Goal: Task Accomplishment & Management: Manage account settings

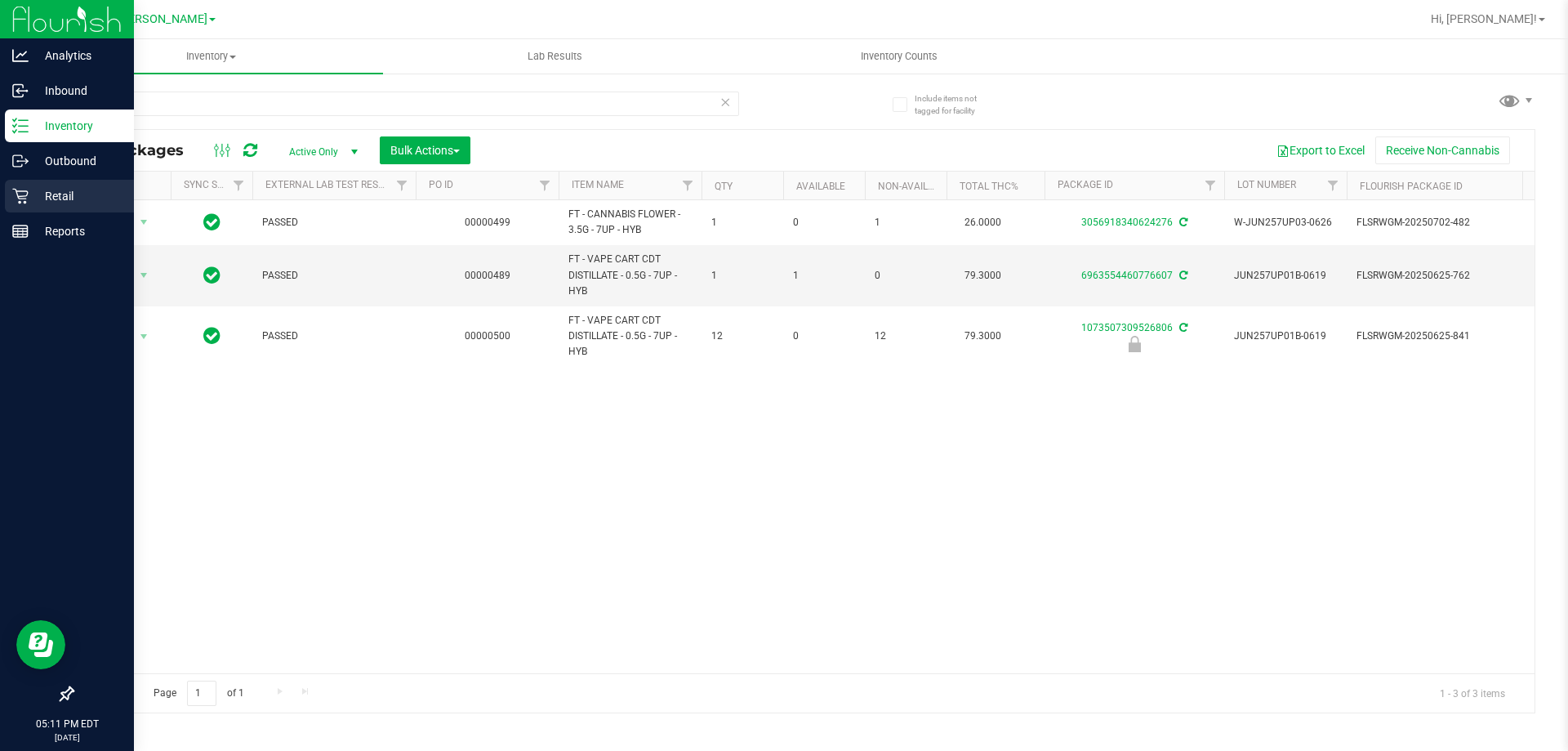
click at [46, 187] on p "Retail" at bounding box center [77, 196] width 98 height 20
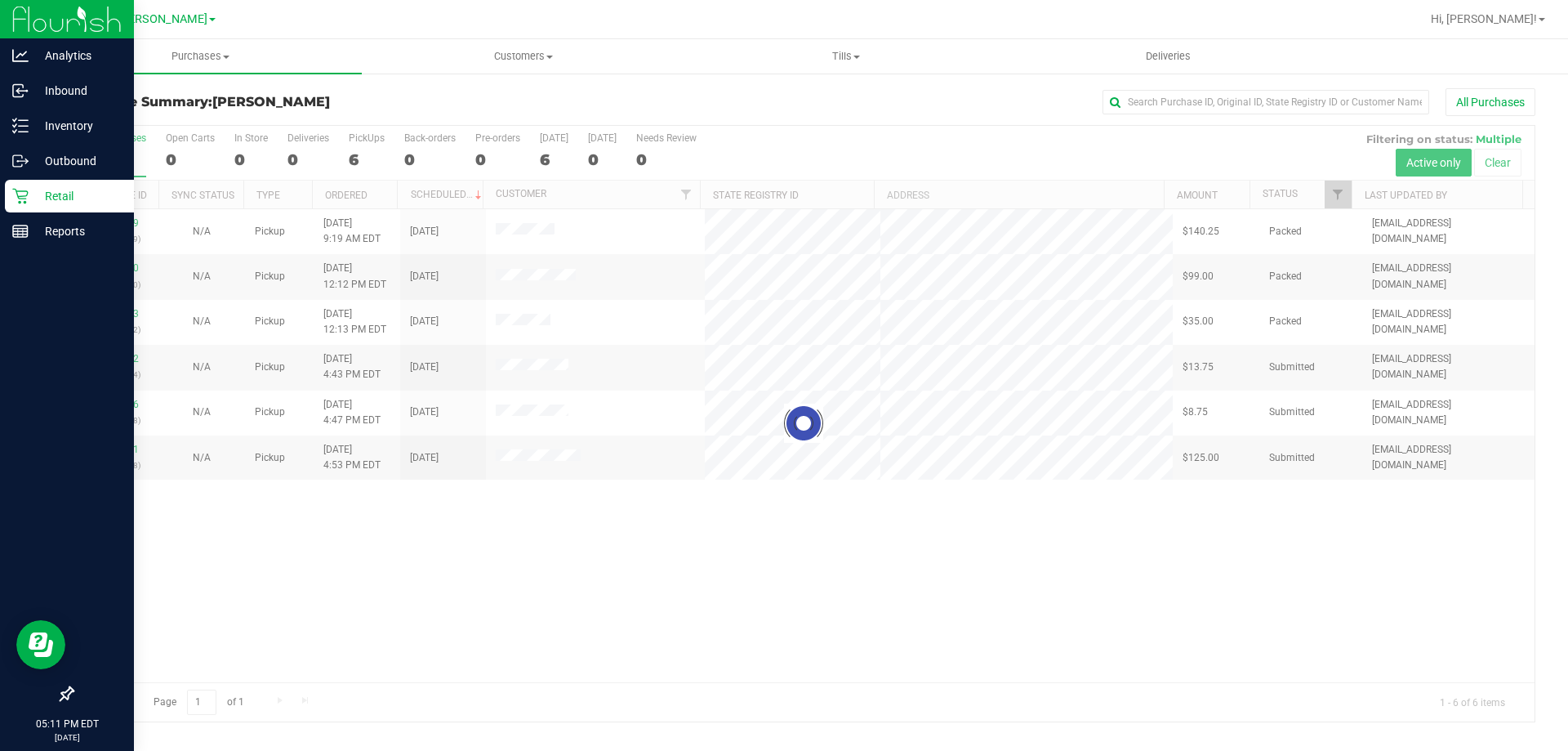
click at [605, 561] on div at bounding box center [804, 423] width 1462 height 595
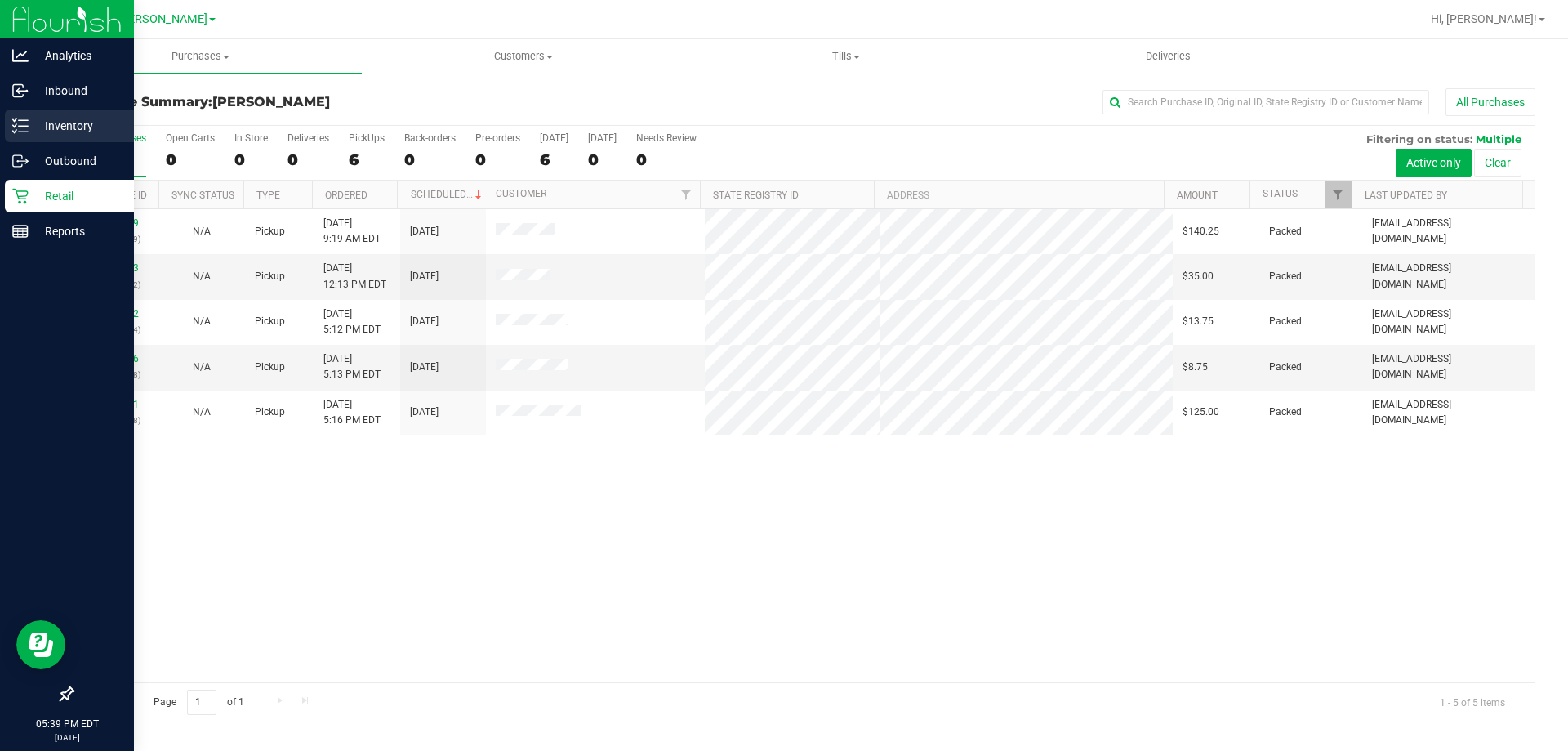
click at [47, 123] on p "Inventory" at bounding box center [77, 126] width 98 height 20
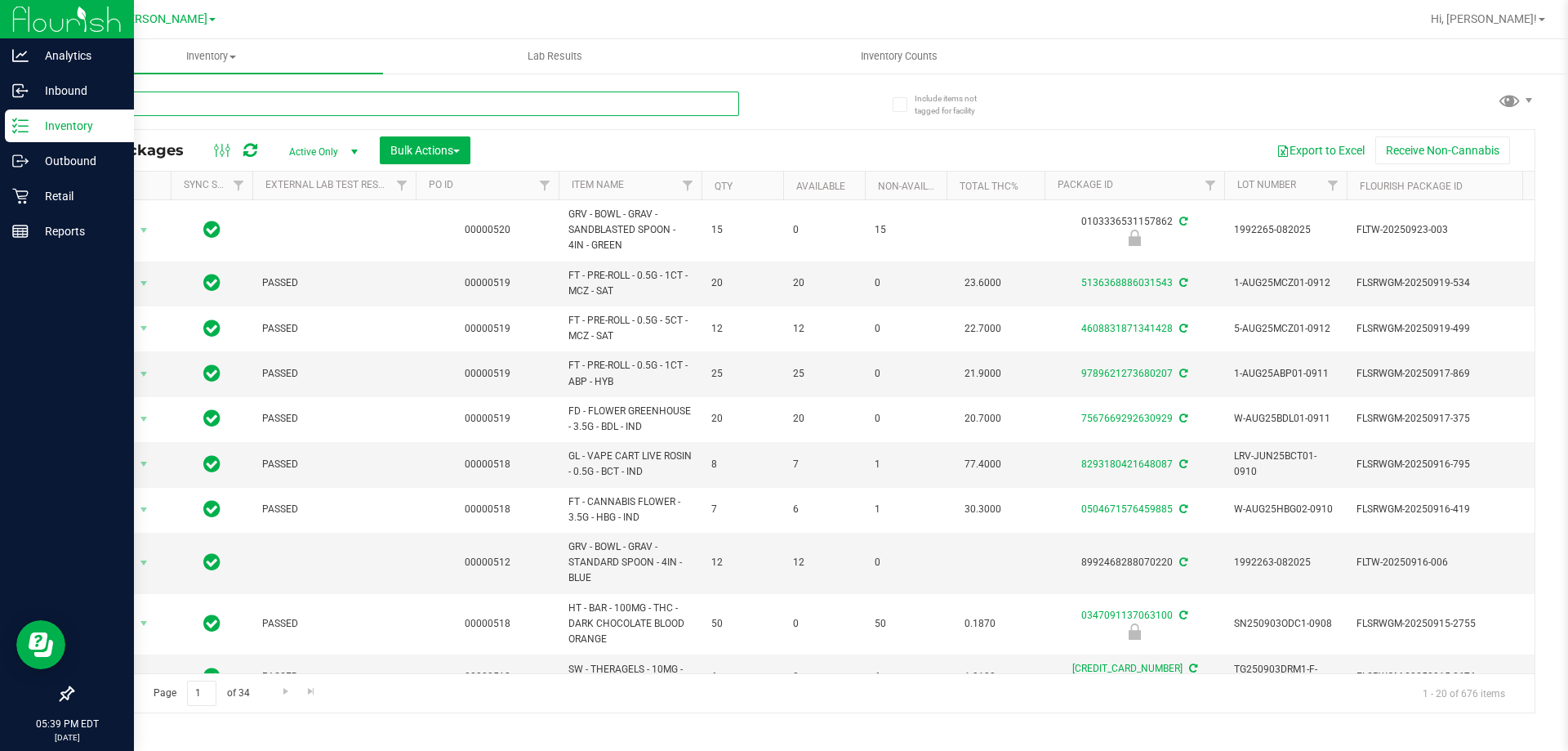
click at [178, 108] on input "text" at bounding box center [405, 103] width 668 height 25
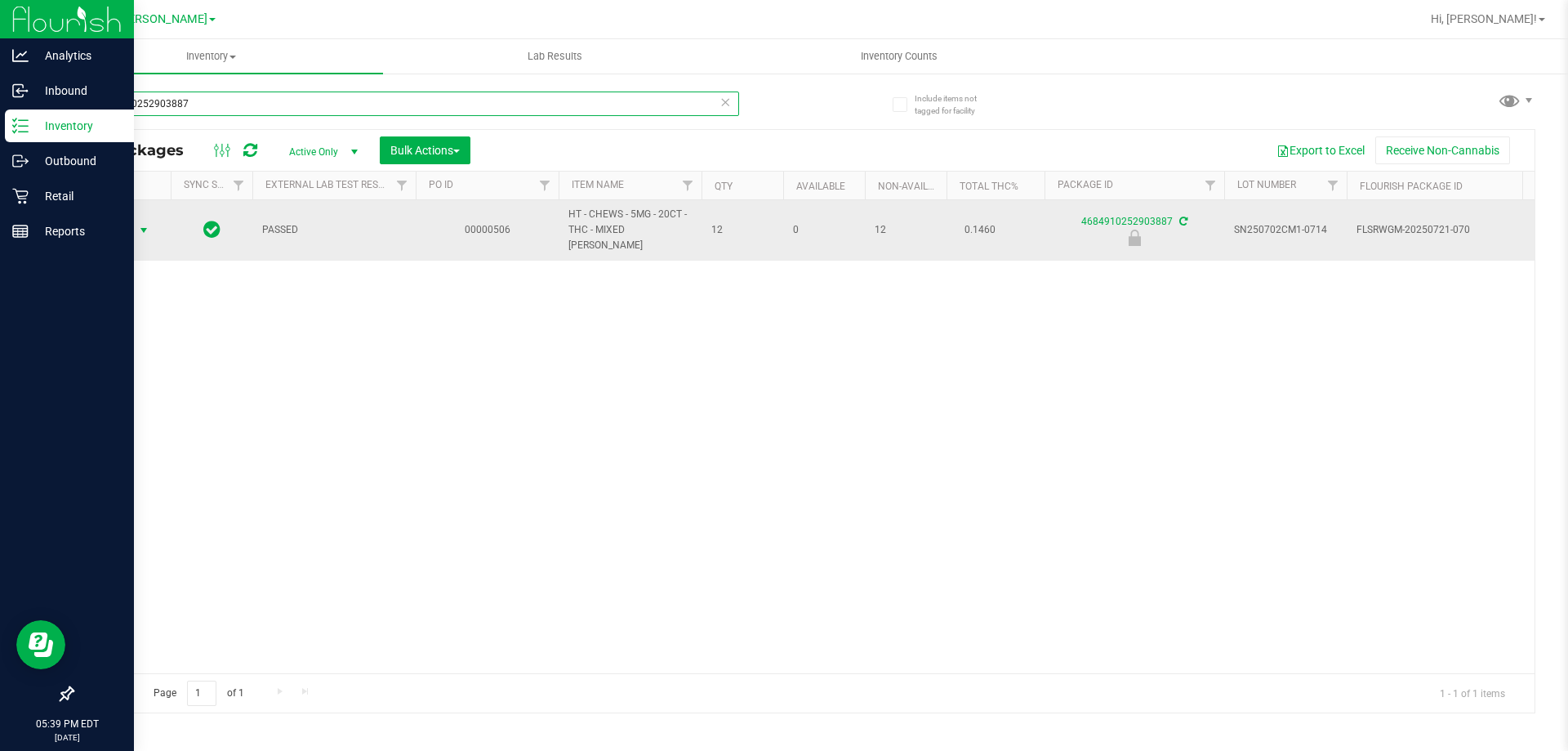
type input "4684910252903887"
click at [131, 219] on span "Action" at bounding box center [111, 230] width 44 height 23
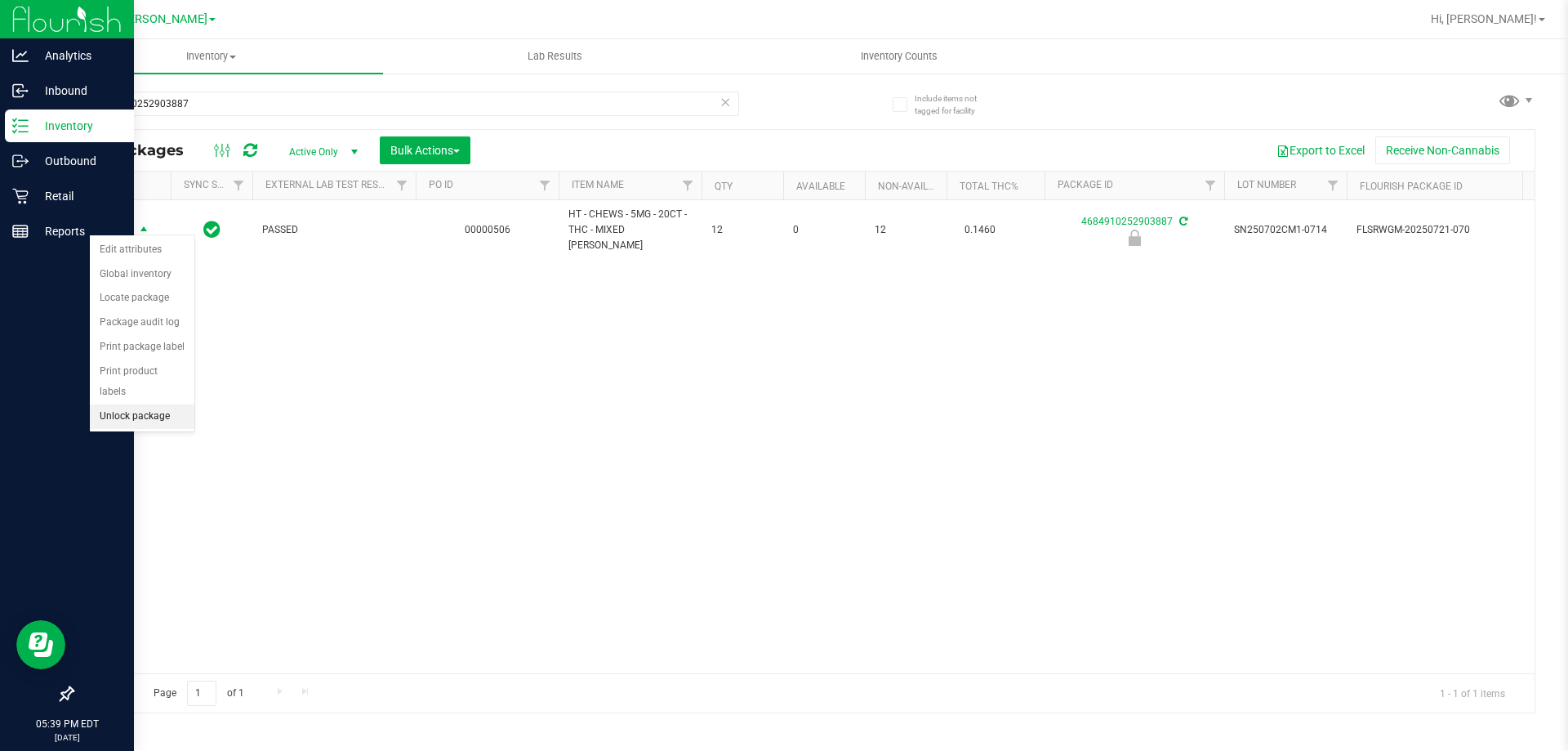
click at [130, 405] on li "Unlock package" at bounding box center [142, 417] width 104 height 25
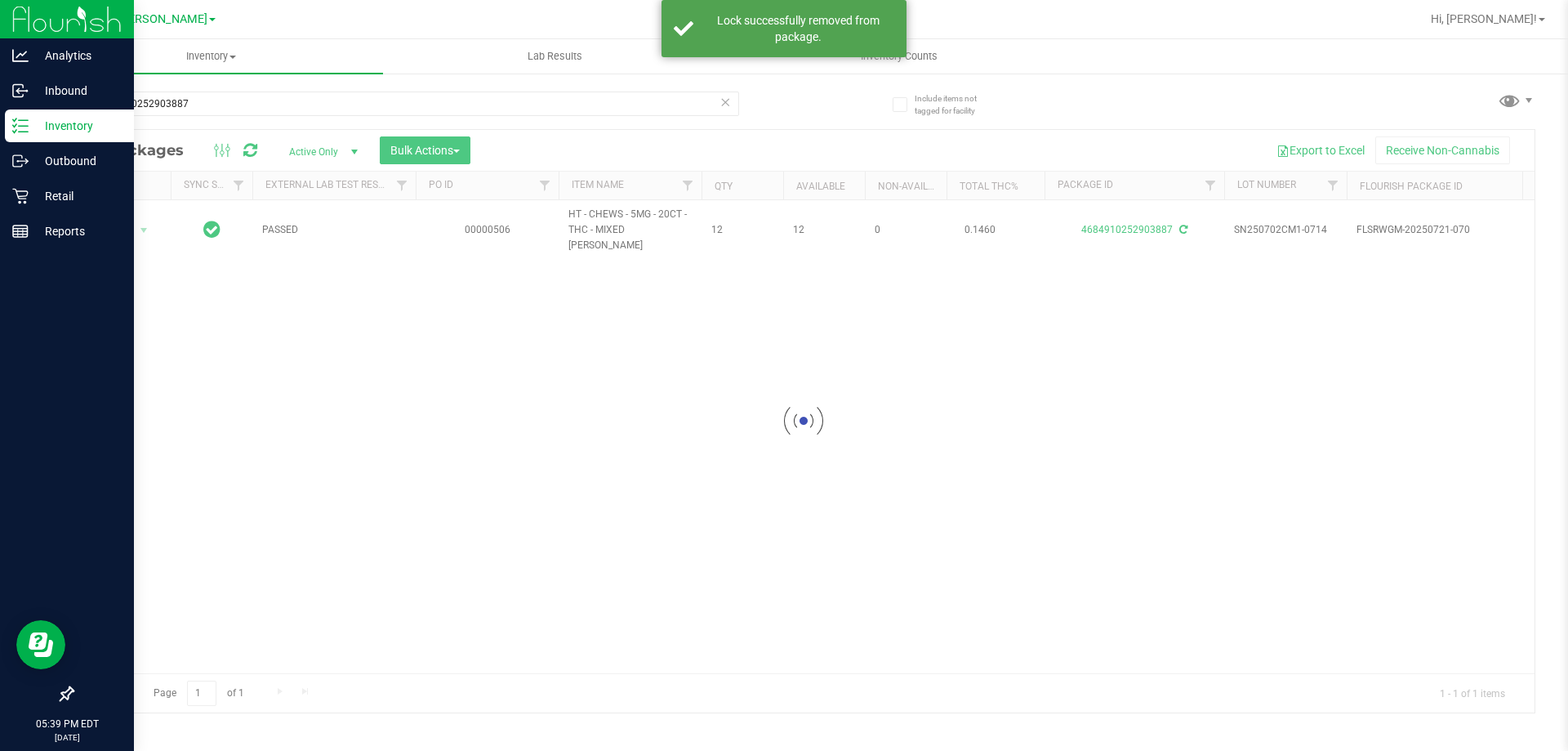
click at [119, 224] on div at bounding box center [804, 421] width 1462 height 582
click at [125, 222] on span "Action" at bounding box center [111, 230] width 44 height 23
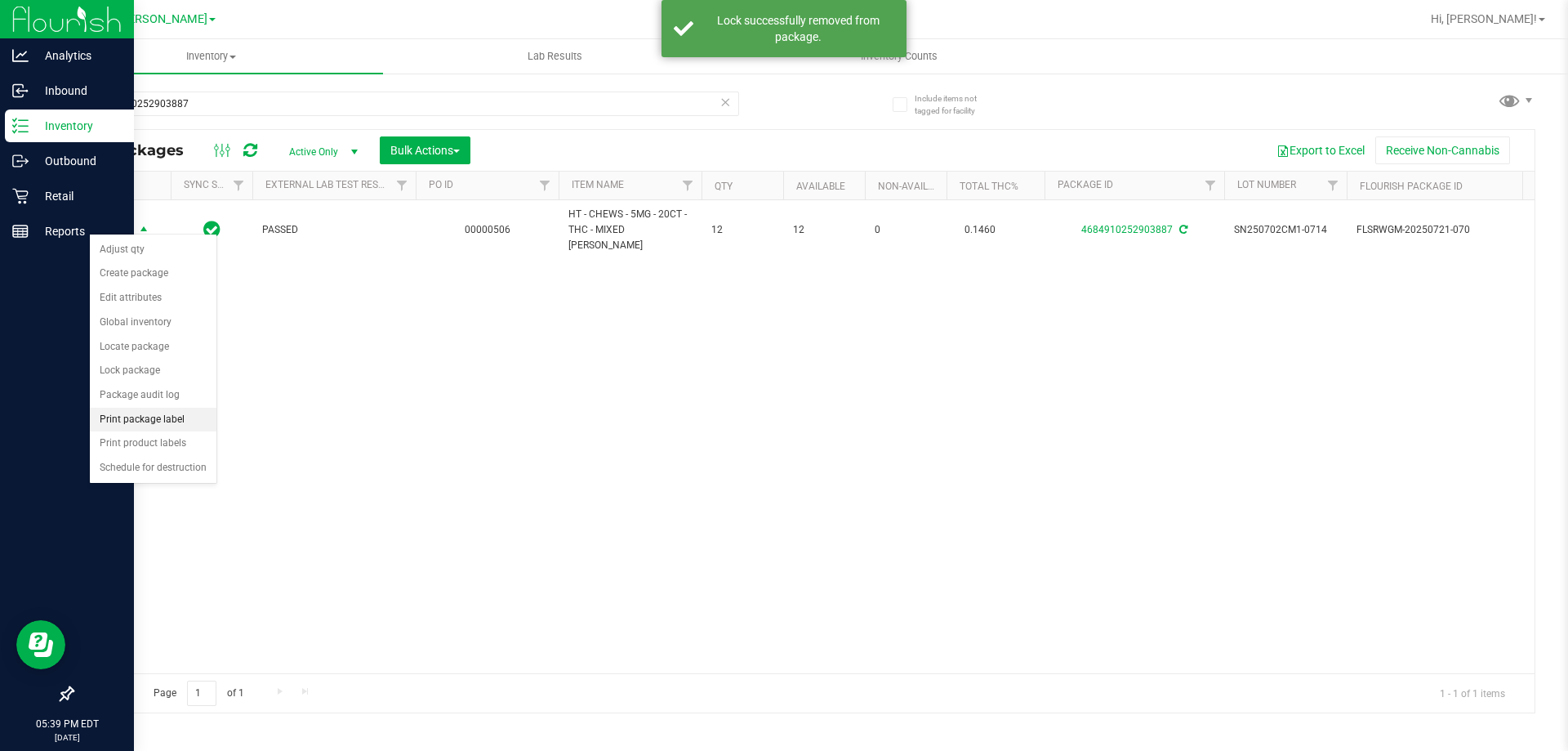
click at [144, 423] on li "Print package label" at bounding box center [153, 420] width 127 height 25
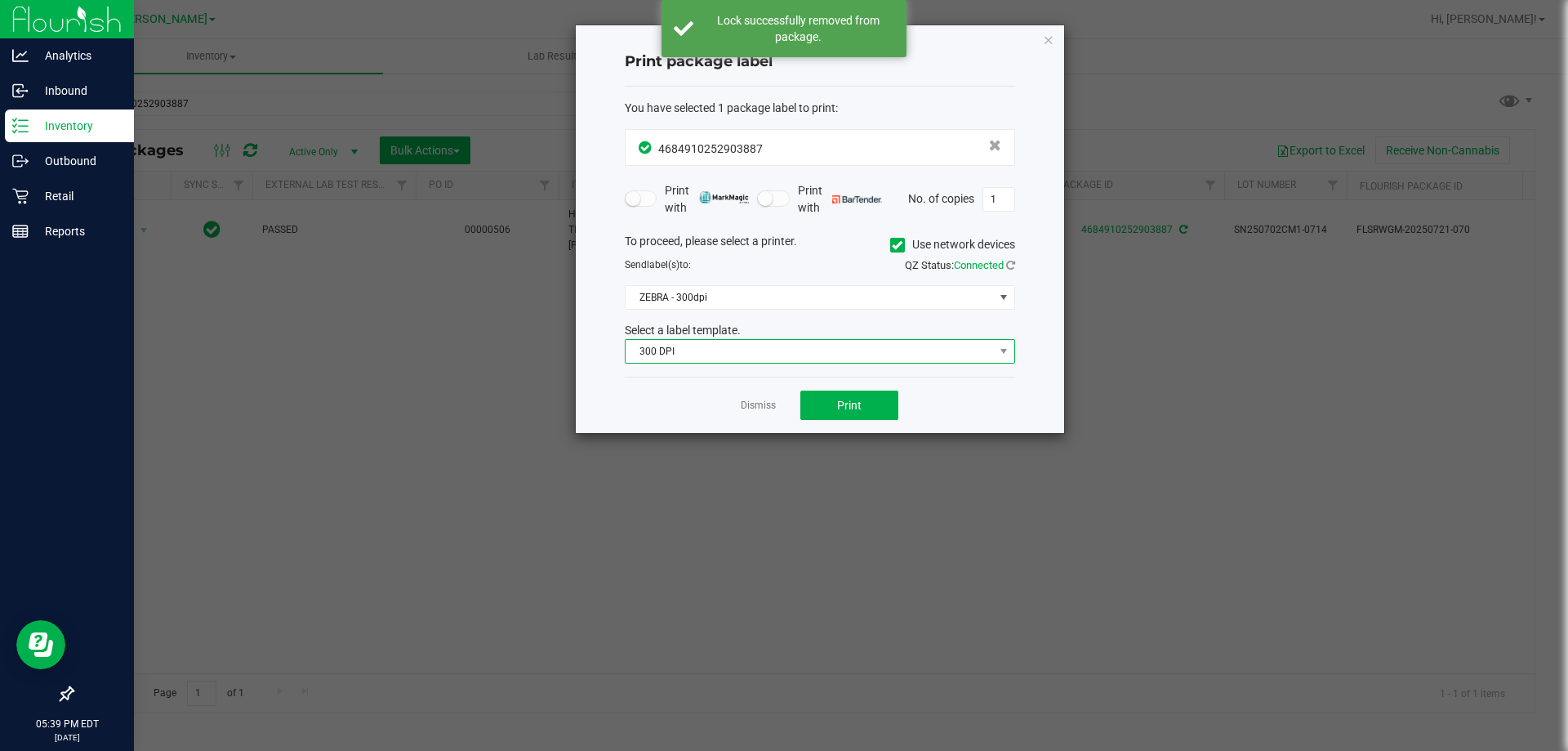
click at [828, 358] on span "300 DPI" at bounding box center [810, 351] width 368 height 23
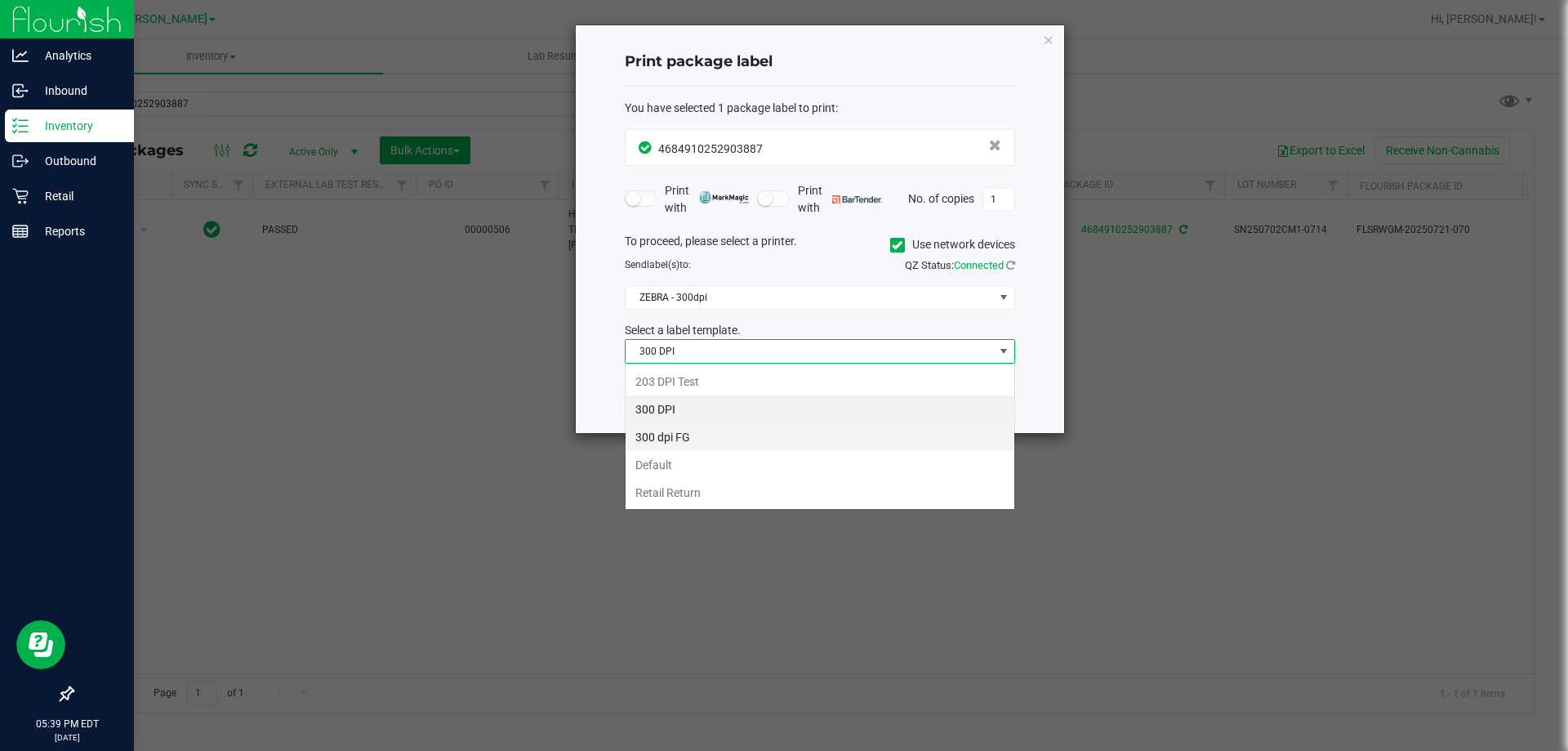
scroll to position [25, 391]
click at [692, 490] on li "Retail Return" at bounding box center [820, 493] width 389 height 27
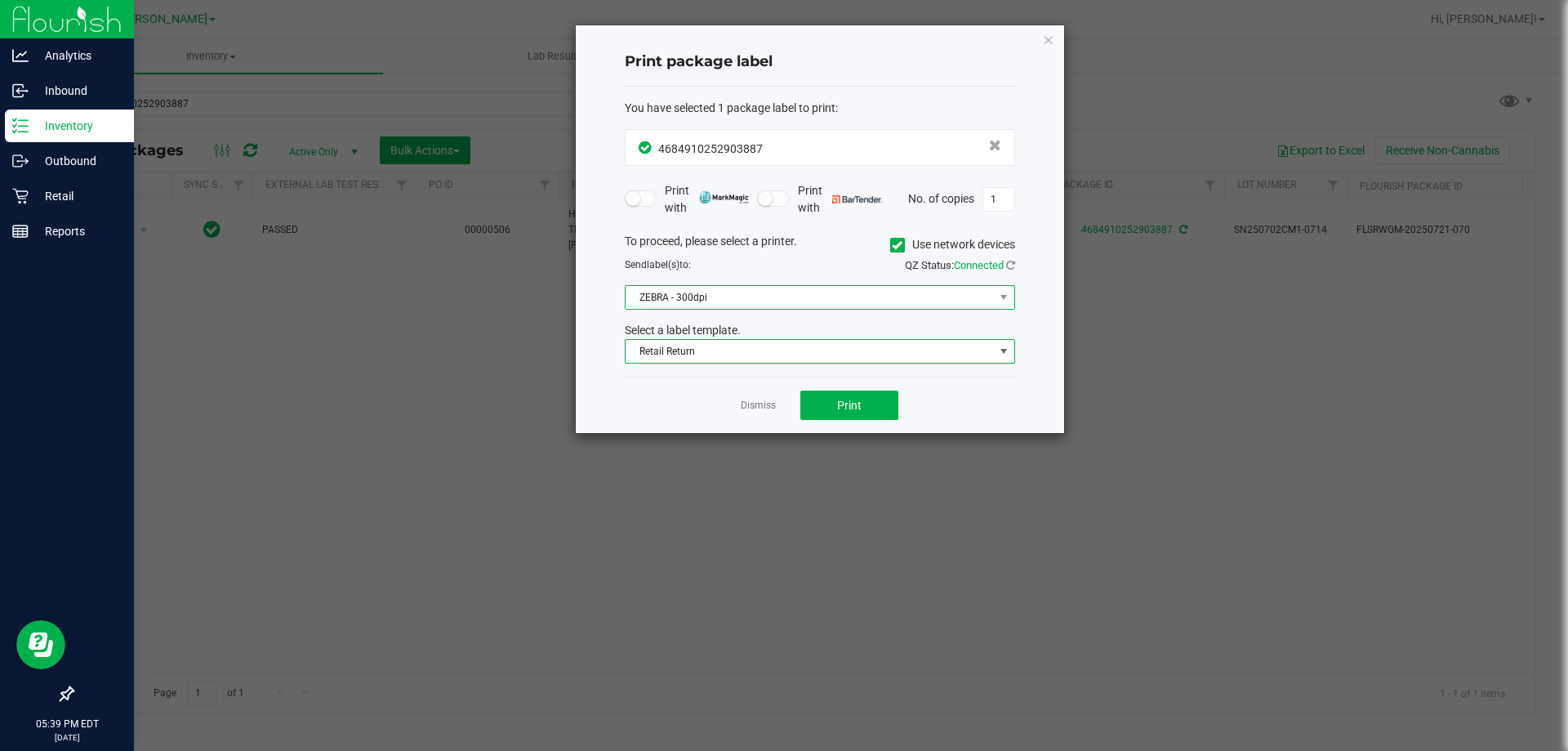
click at [757, 294] on span "ZEBRA - 300dpi" at bounding box center [810, 297] width 368 height 23
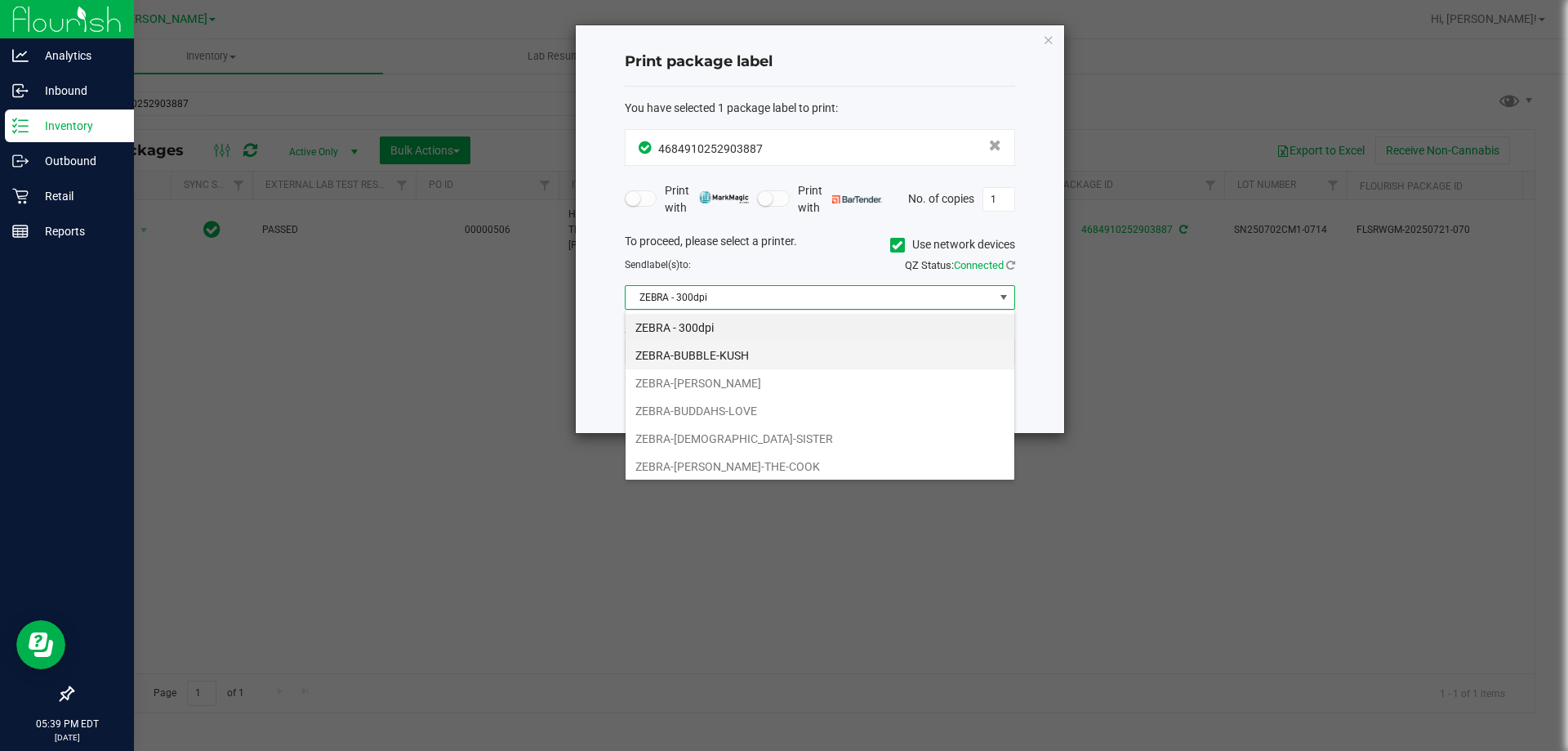
click at [706, 353] on li "ZEBRA-BUBBLE-KUSH" at bounding box center [820, 355] width 389 height 27
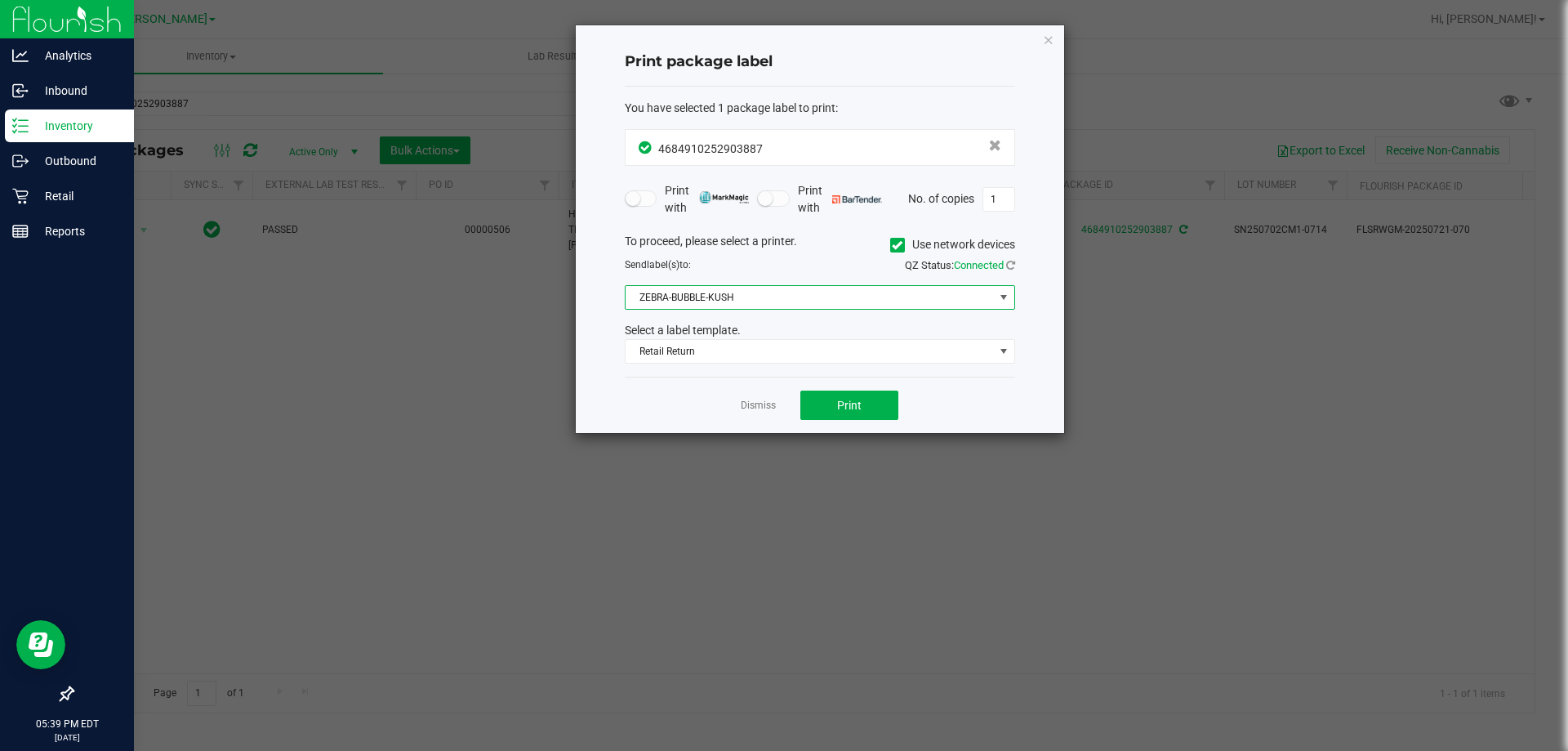
click at [629, 370] on div "You have selected 1 package label to print : 4684910252903887 Print with Print …" at bounding box center [820, 232] width 391 height 291
click at [846, 397] on button "Print" at bounding box center [849, 405] width 98 height 29
click at [772, 405] on link "Dismiss" at bounding box center [758, 405] width 35 height 14
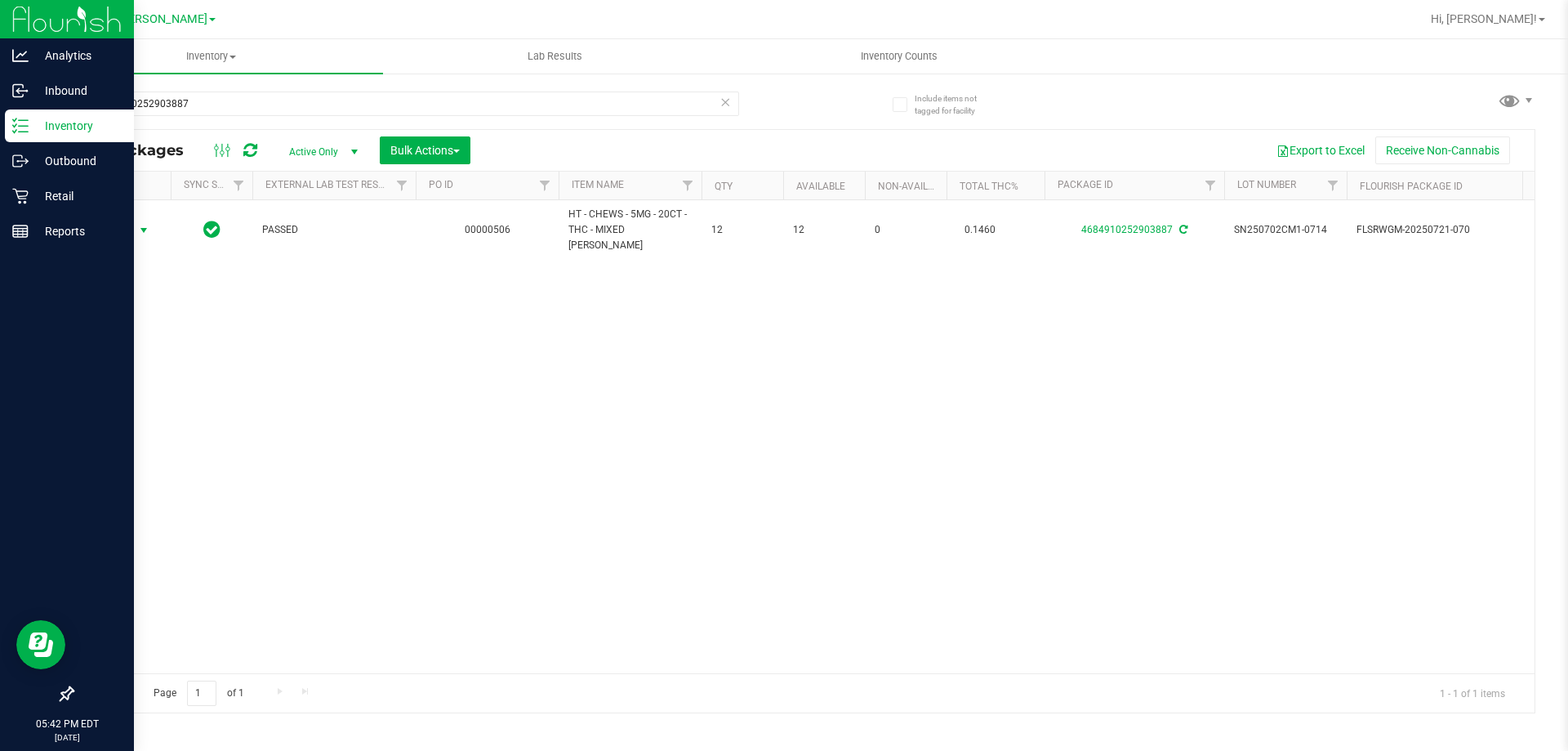
click at [249, 346] on div "Action Action Adjust qty Create package Edit attributes Global inventory Locate…" at bounding box center [804, 436] width 1462 height 473
click at [24, 185] on div "Retail" at bounding box center [69, 196] width 129 height 33
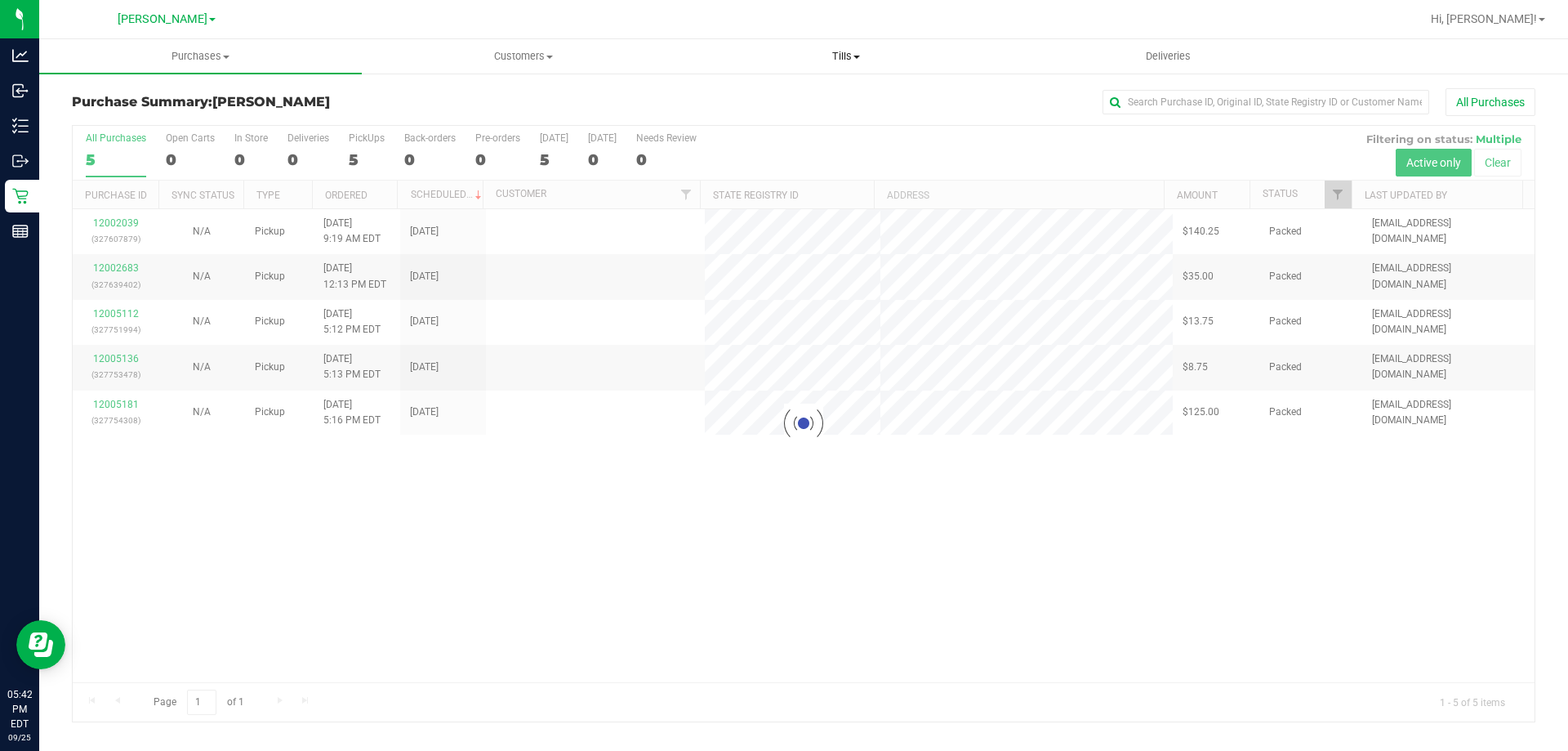
click at [844, 56] on span "Tills" at bounding box center [846, 56] width 321 height 15
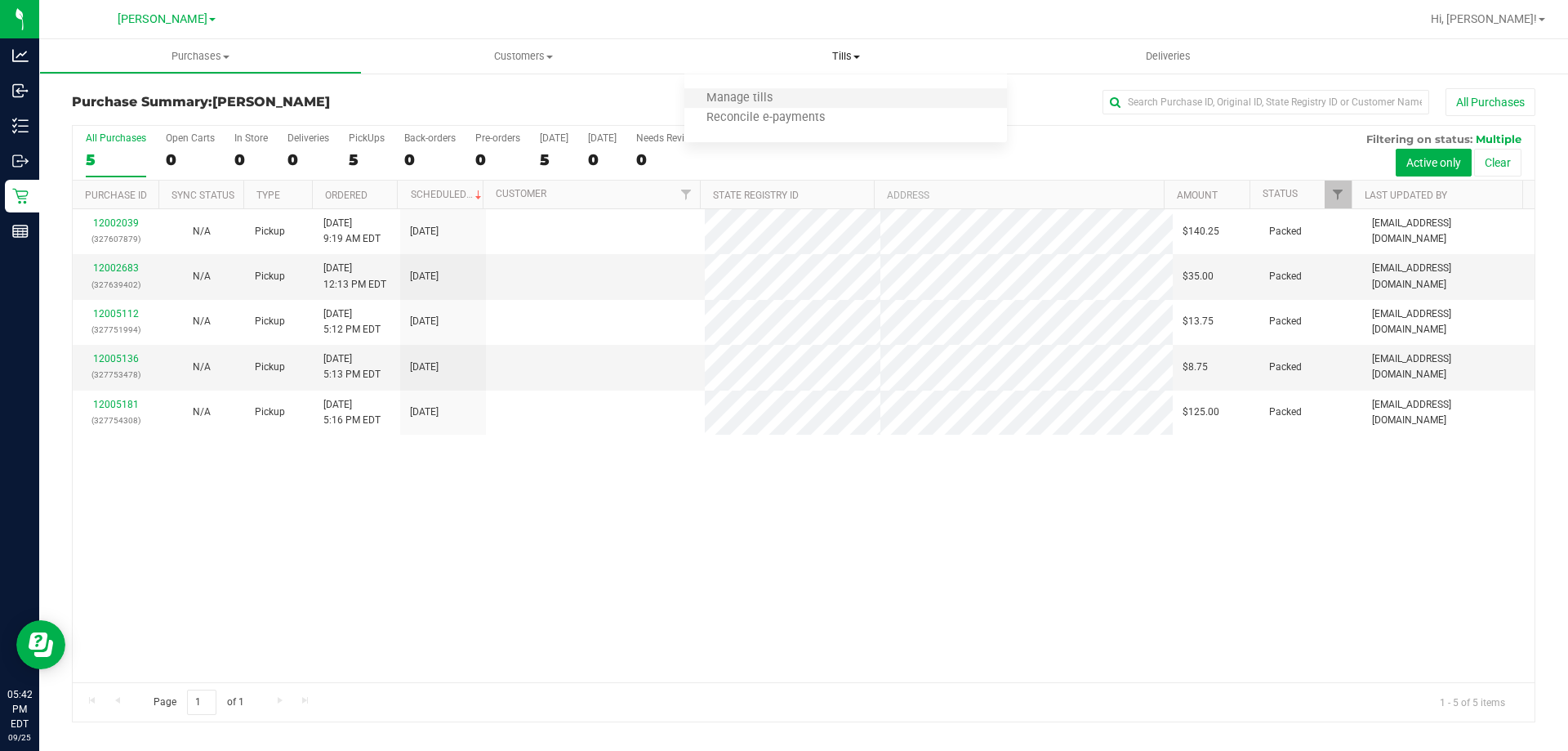
click at [813, 92] on li "Manage tills" at bounding box center [846, 98] width 322 height 20
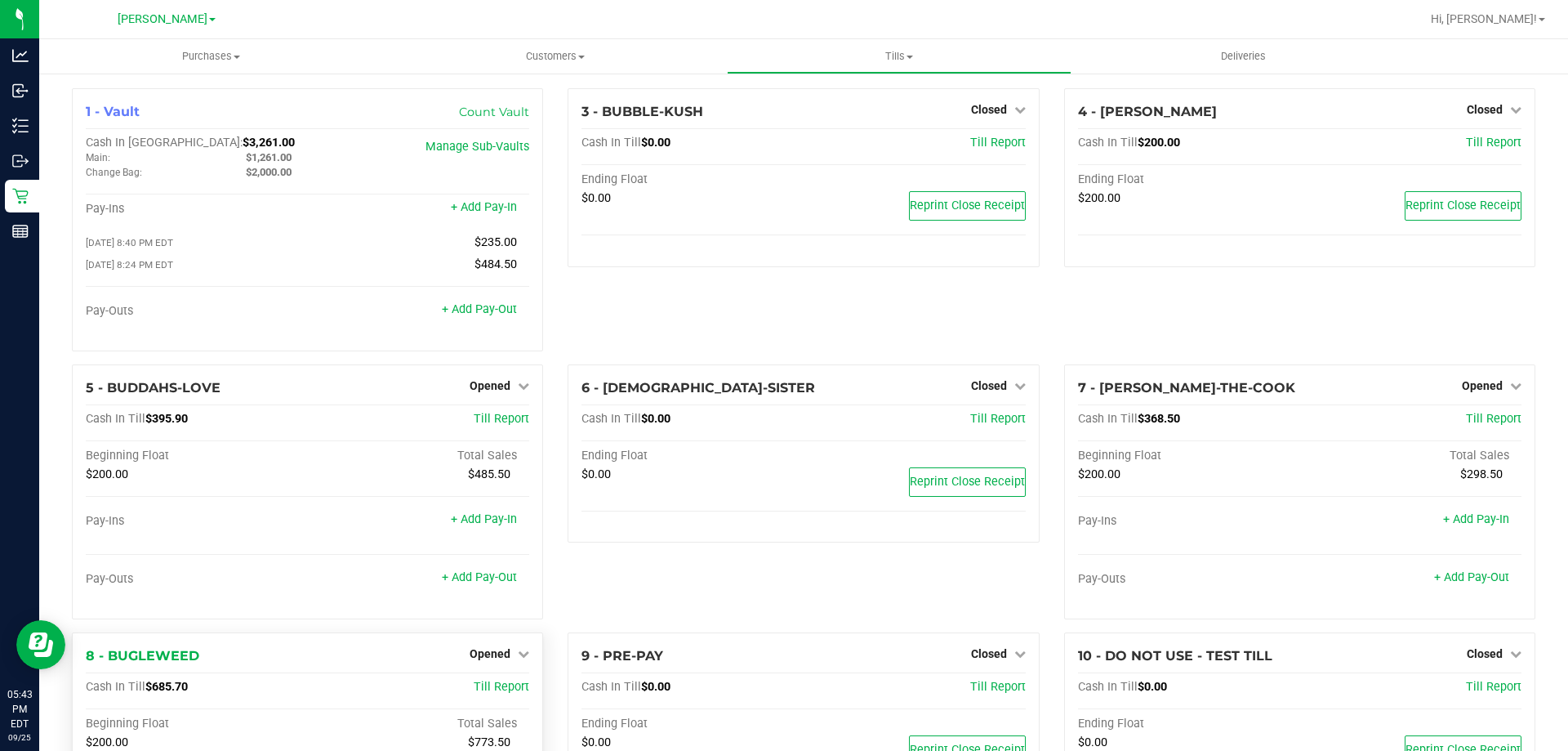
scroll to position [245, 0]
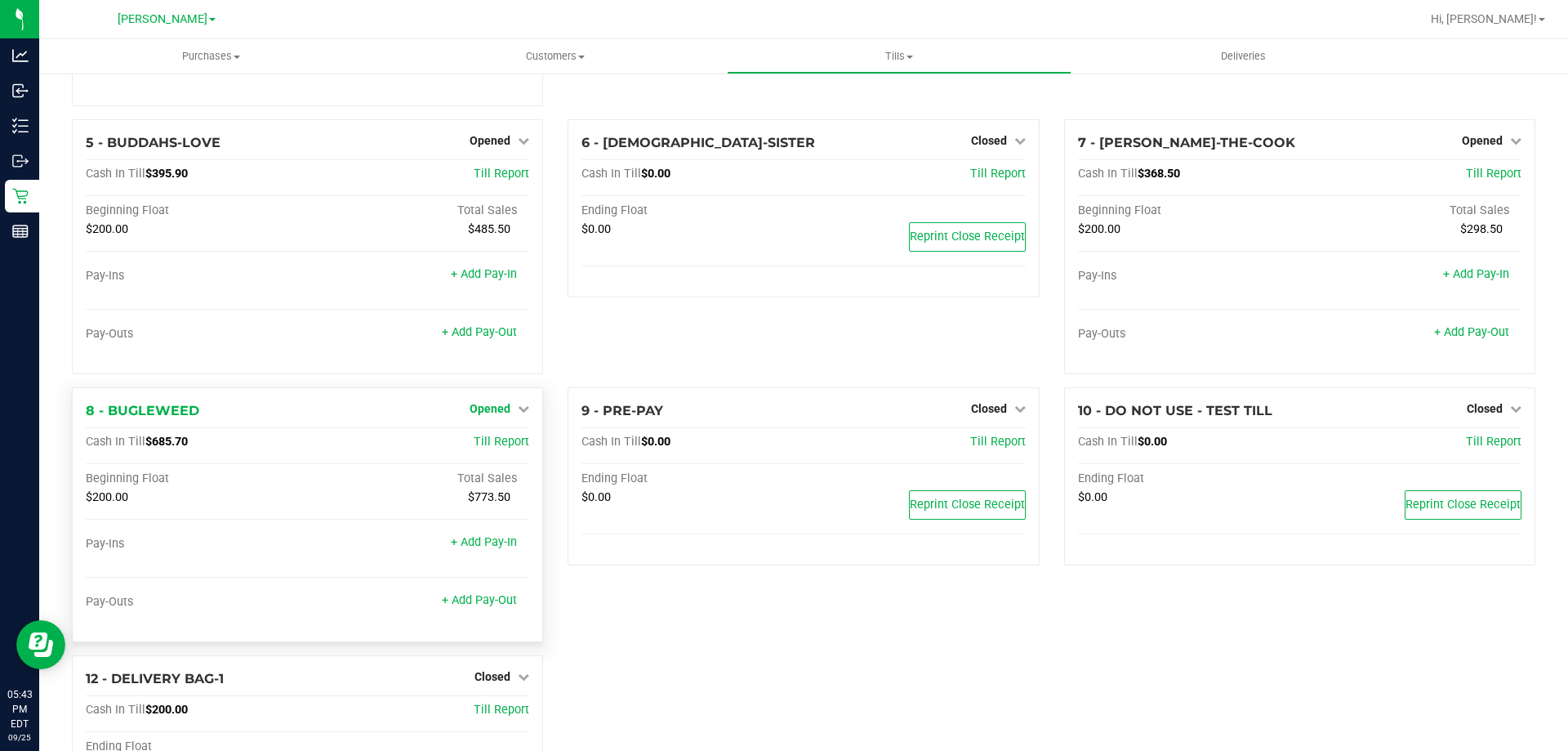
click at [498, 413] on span "Opened" at bounding box center [490, 408] width 41 height 13
click at [475, 448] on link "Close Till" at bounding box center [492, 441] width 44 height 13
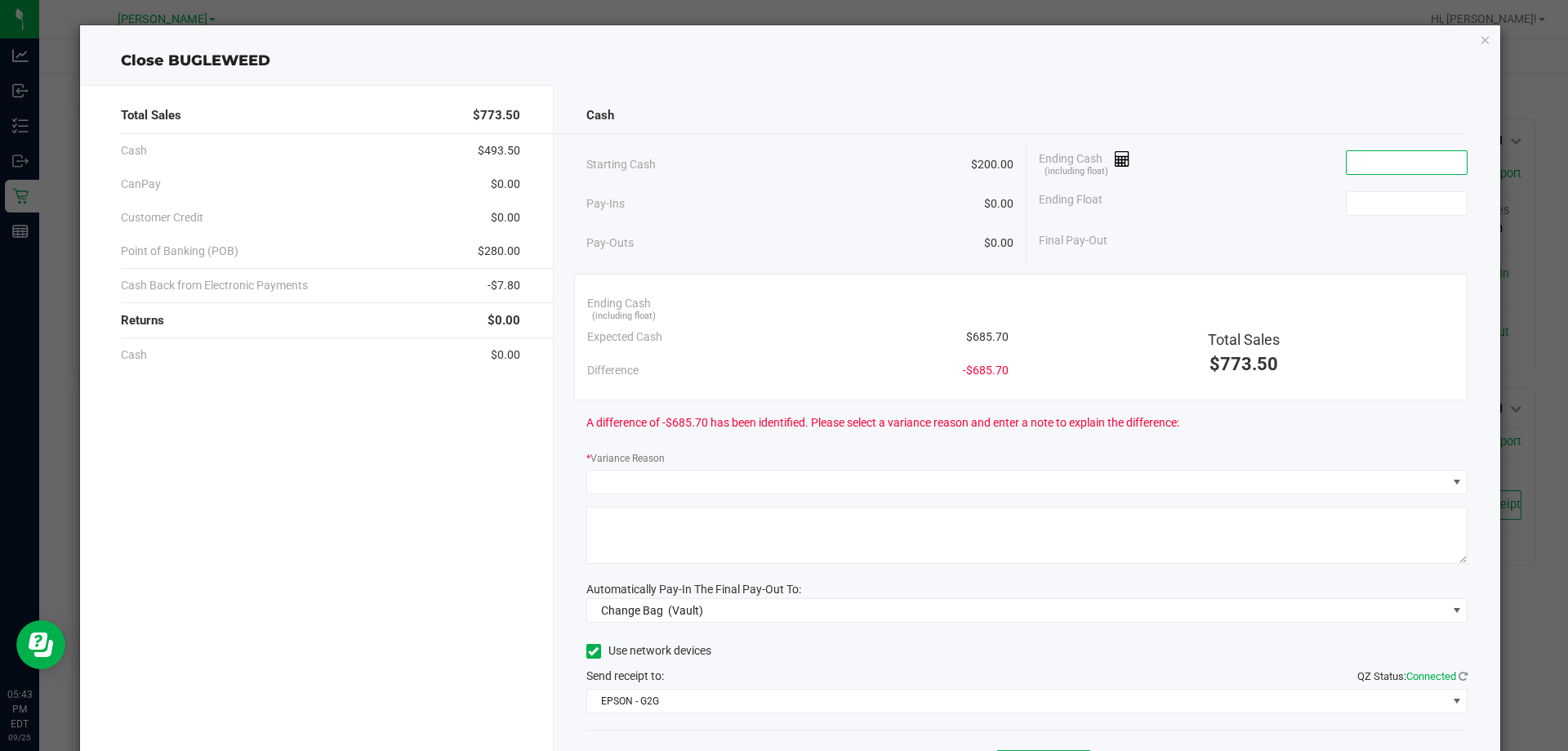
click at [1373, 163] on input at bounding box center [1406, 163] width 120 height 23
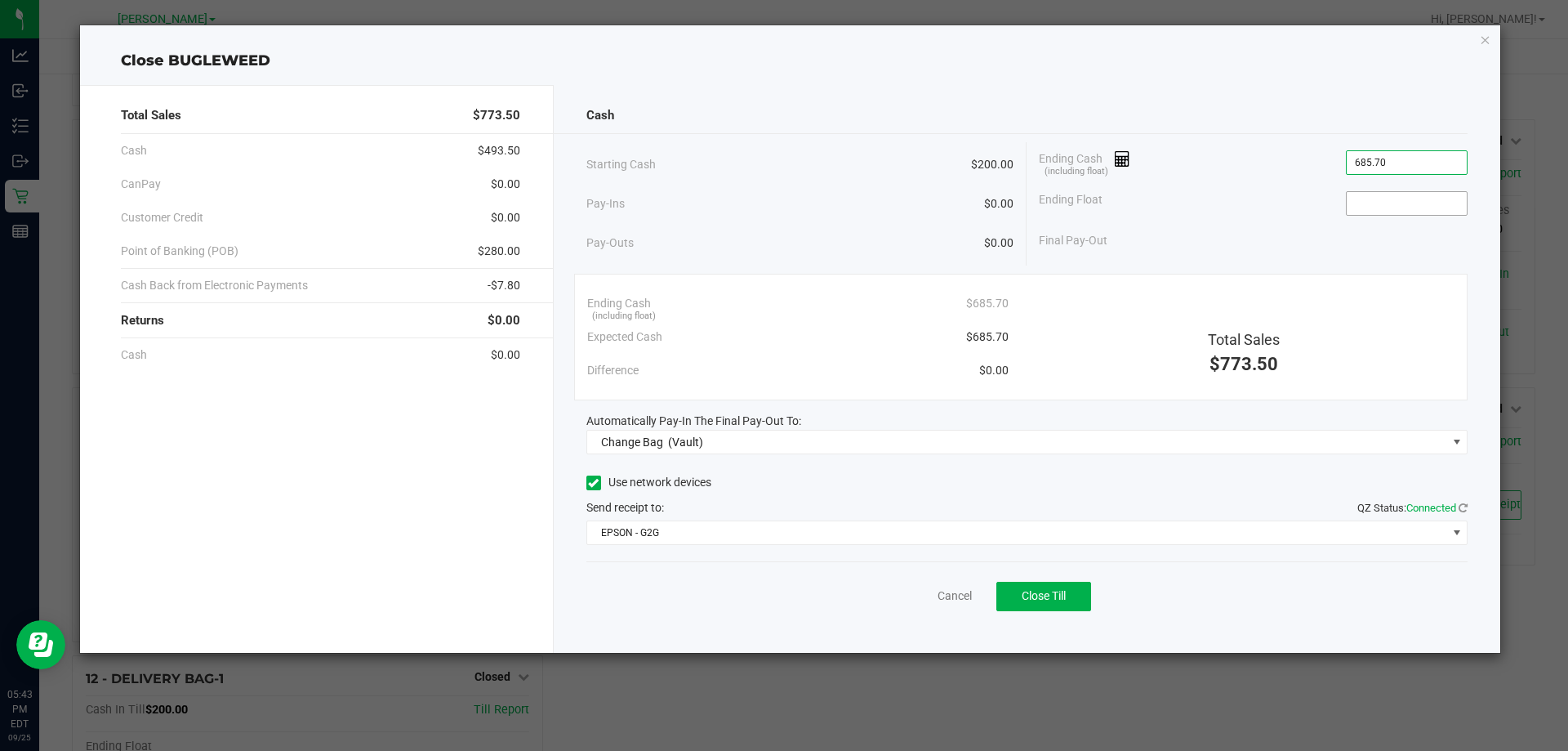
type input "$685.70"
click at [1380, 210] on input at bounding box center [1406, 204] width 120 height 23
type input "$200.00"
click at [1300, 224] on div "Final Pay-Out $485.70" at bounding box center [1253, 240] width 429 height 33
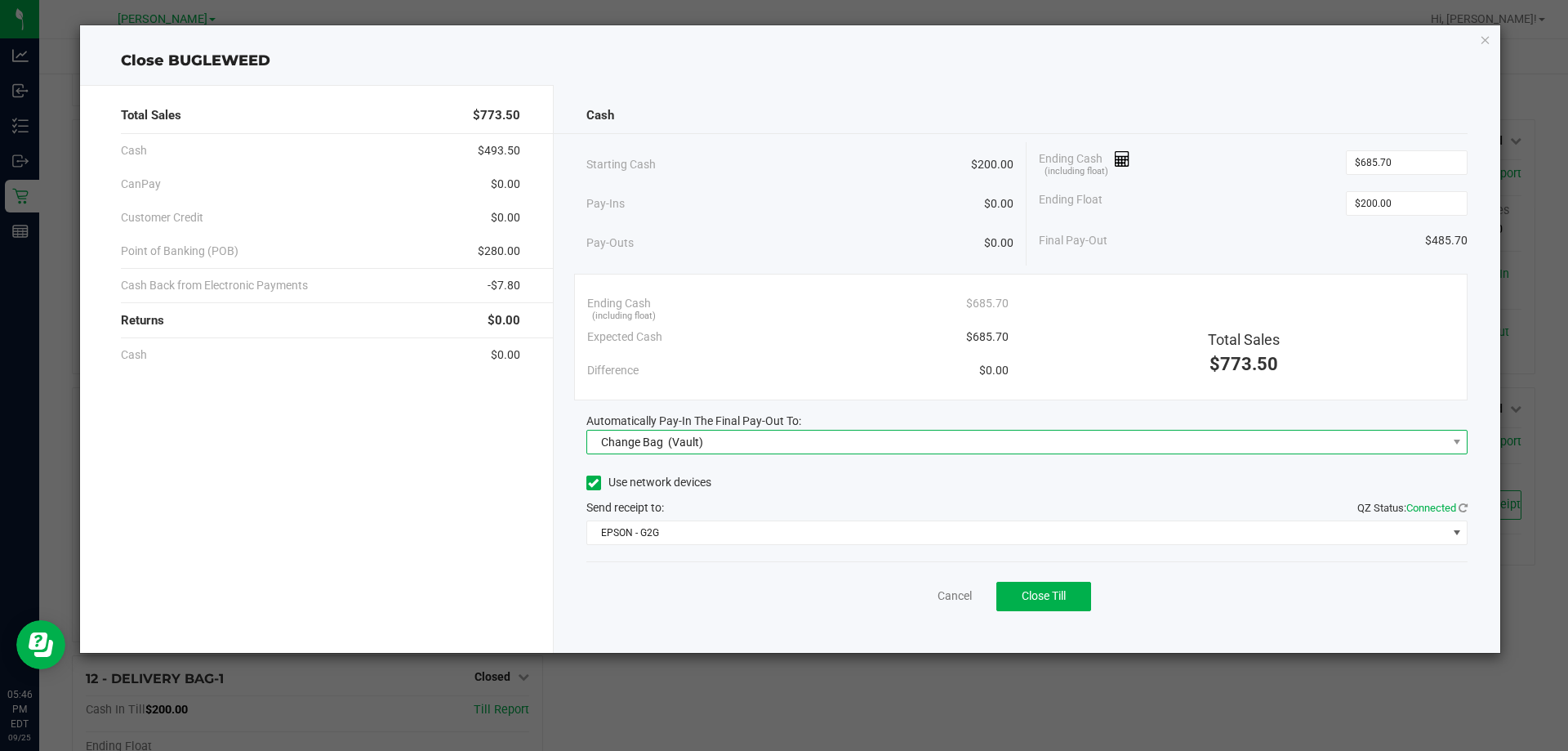
click at [879, 447] on span "Change Bag (Vault)" at bounding box center [1017, 441] width 860 height 23
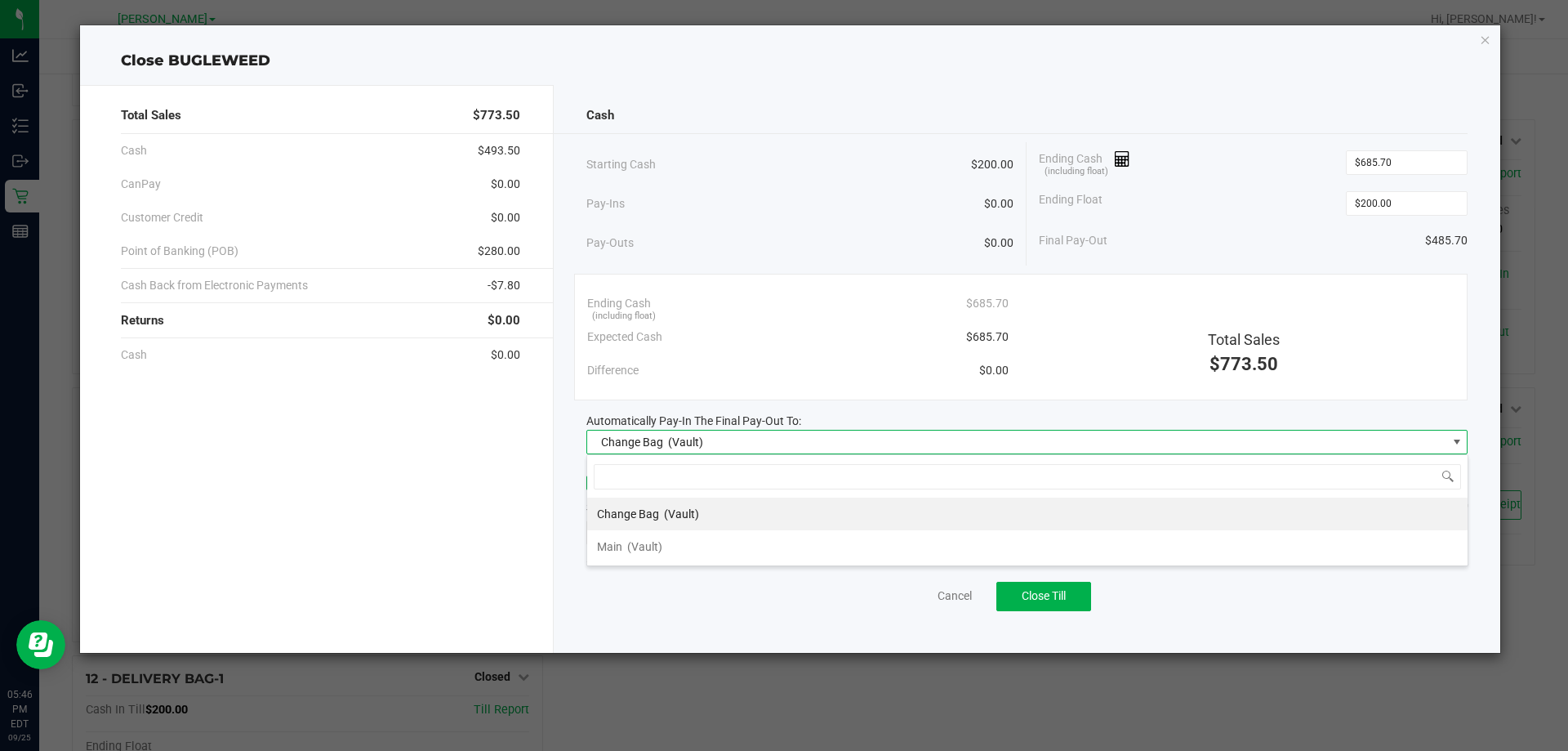
scroll to position [25, 881]
click at [622, 538] on div "Main (Vault)" at bounding box center [629, 547] width 65 height 29
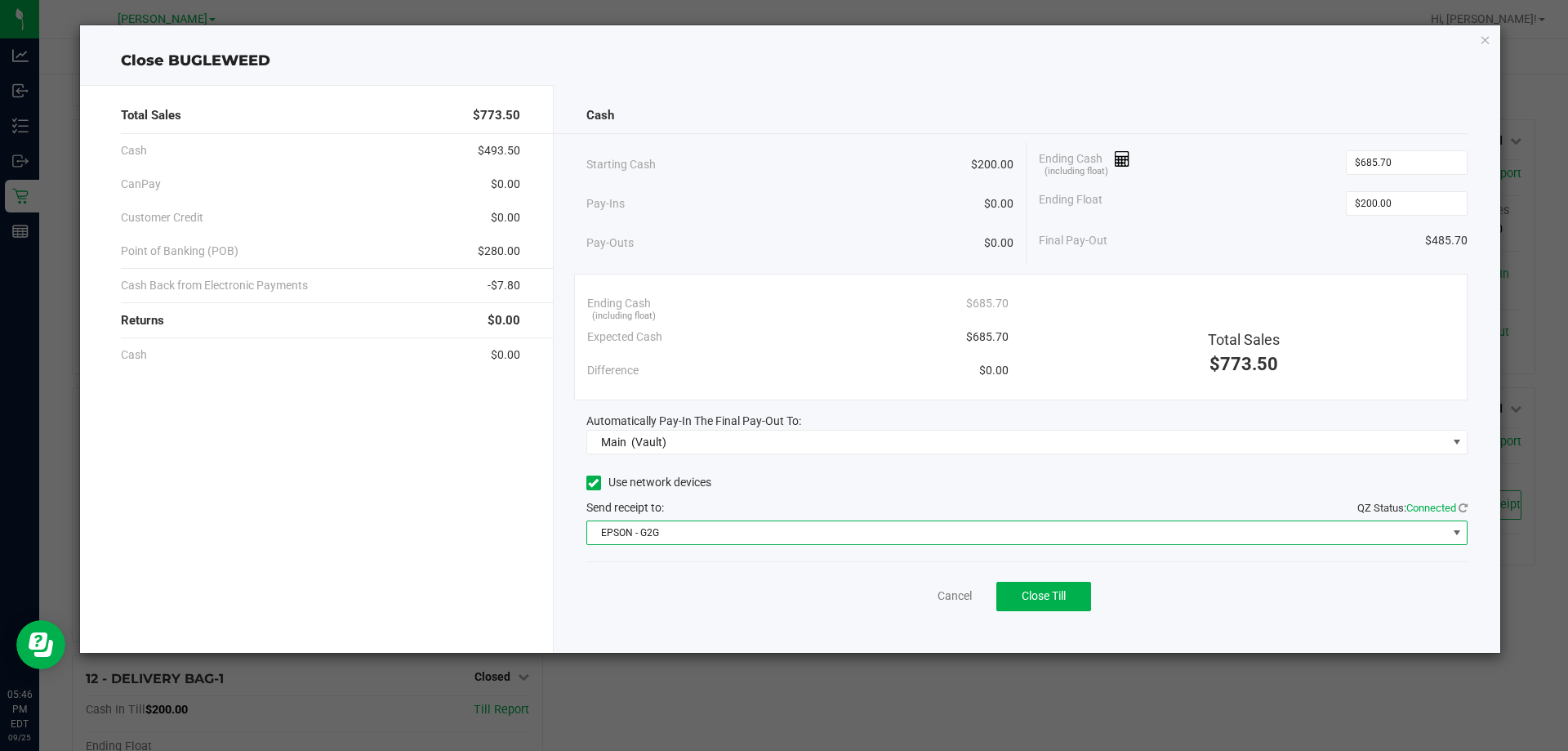
click at [637, 538] on span "EPSON - G2G" at bounding box center [1017, 533] width 860 height 23
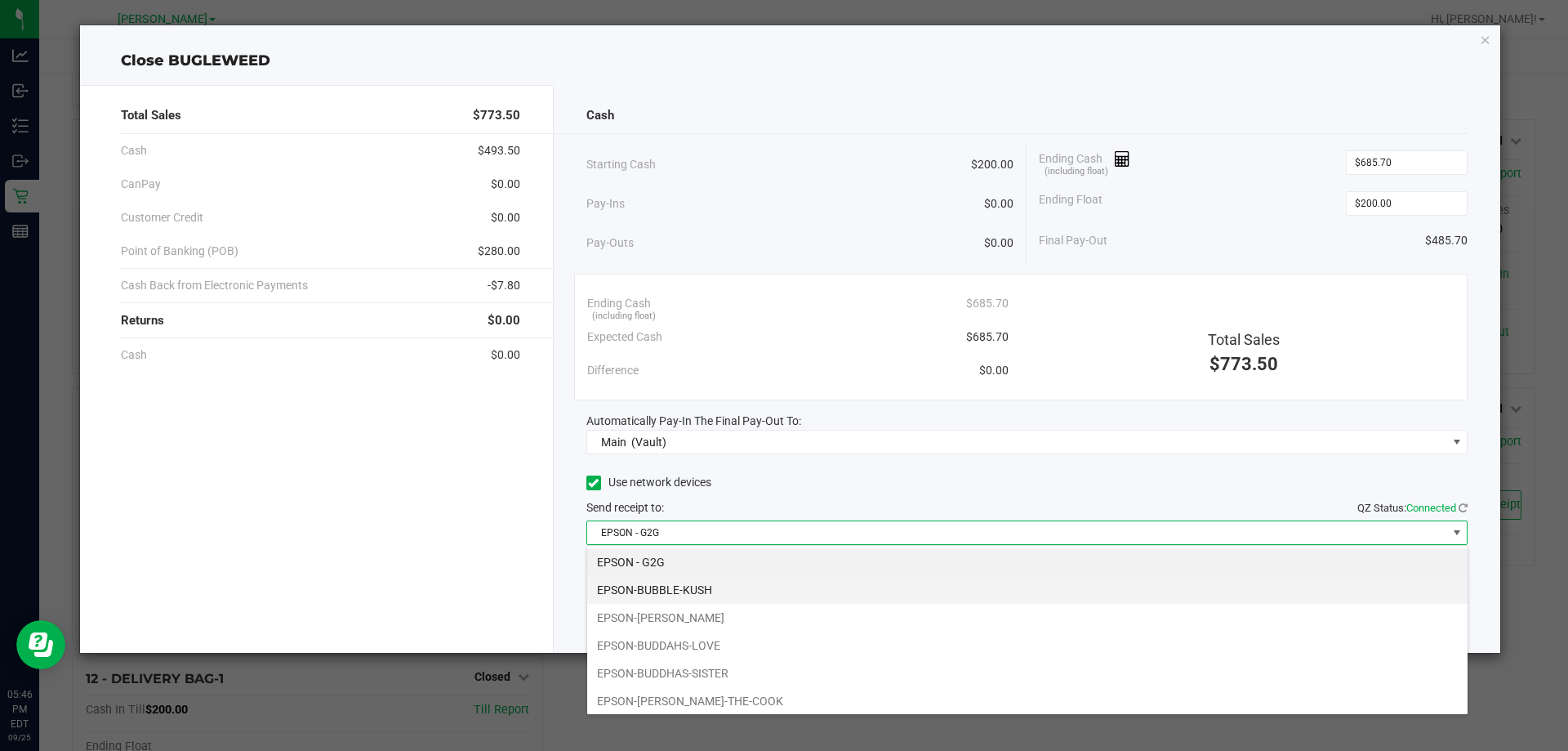
click at [643, 585] on li "EPSON-BUBBLE-KUSH" at bounding box center [1028, 590] width 881 height 27
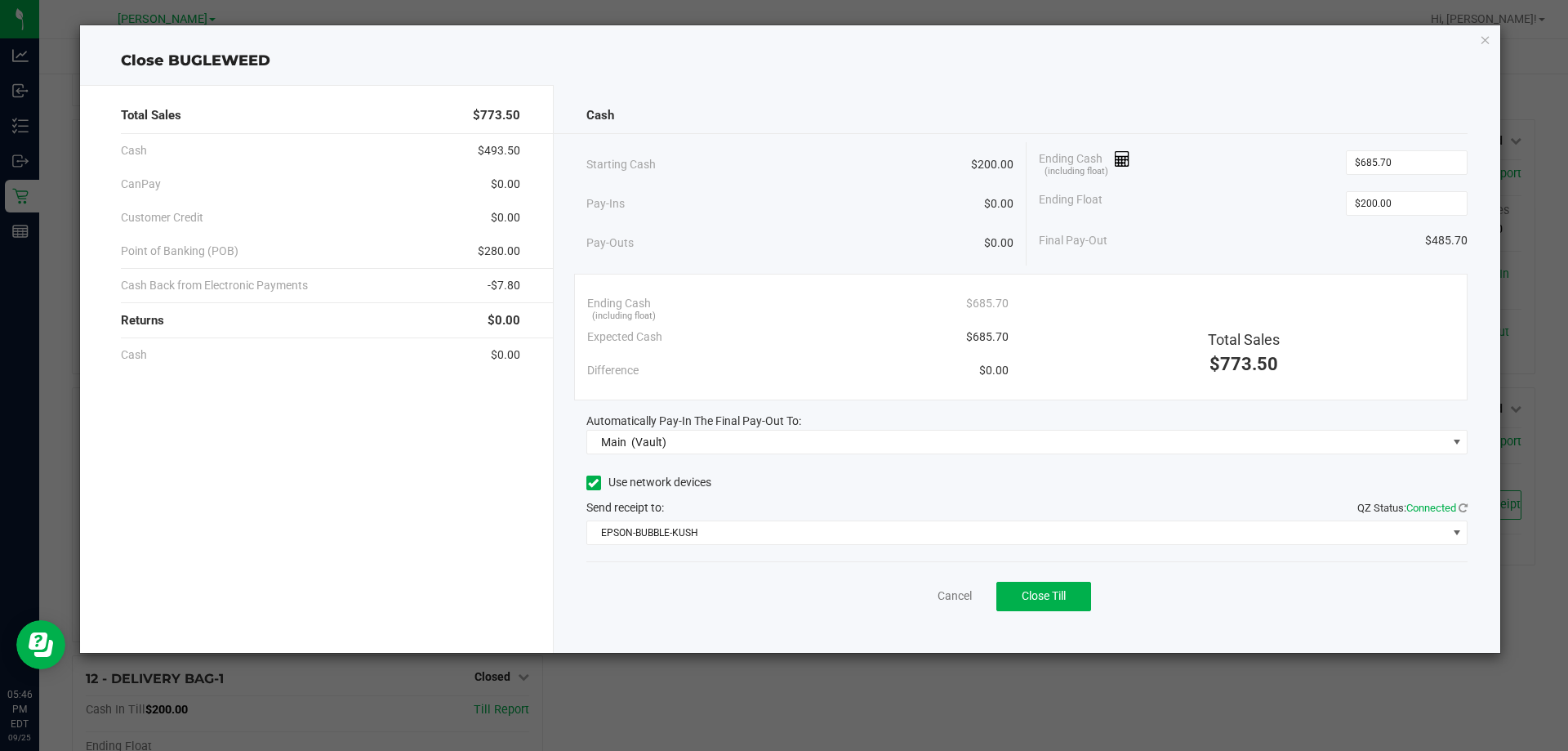
click at [643, 585] on div "Cancel Close Till" at bounding box center [1028, 593] width 882 height 63
click at [644, 572] on div "Cancel Close Till" at bounding box center [1028, 593] width 882 height 63
click at [1061, 601] on span "Close Till" at bounding box center [1044, 595] width 44 height 13
click at [1482, 38] on icon "button" at bounding box center [1485, 38] width 11 height 20
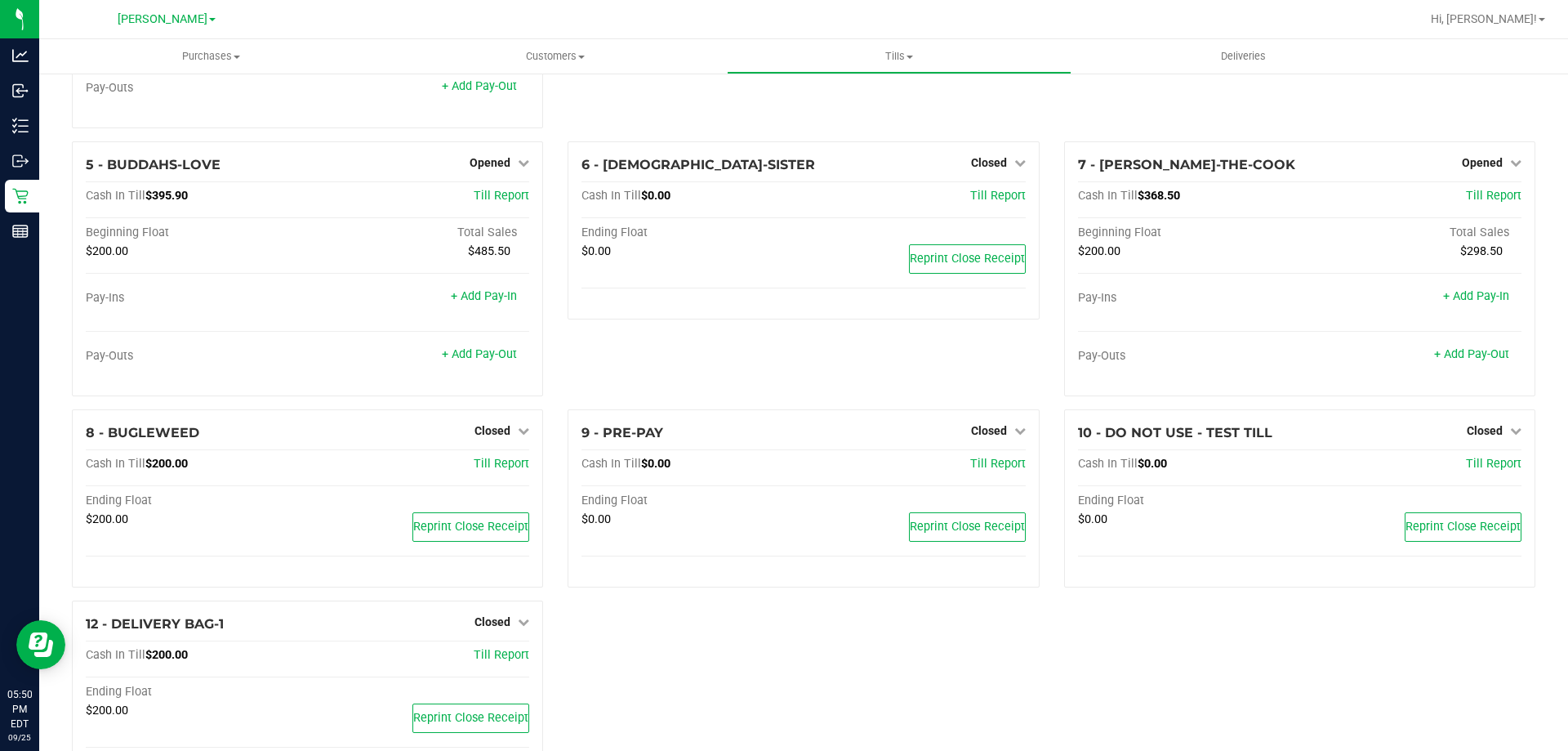
scroll to position [268, 0]
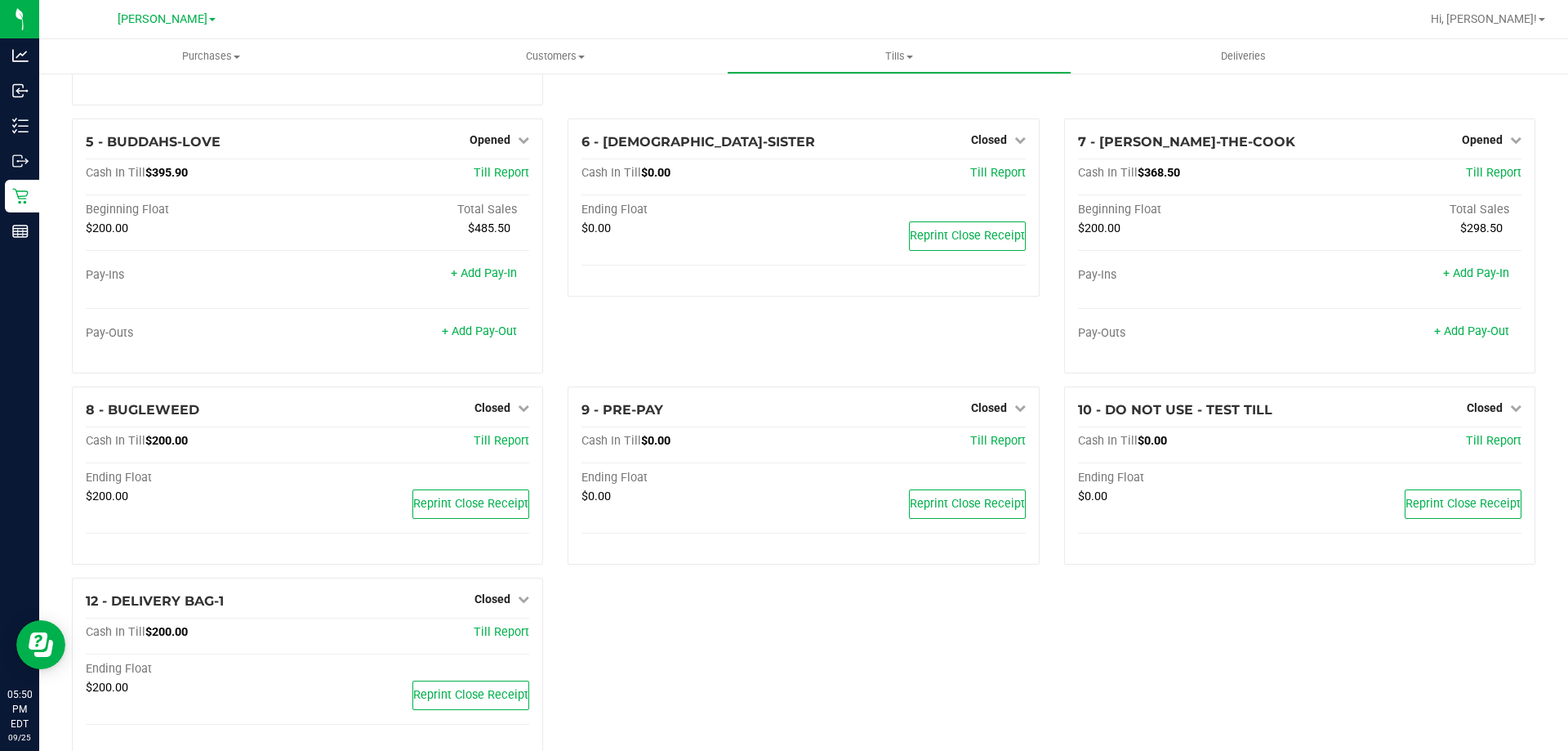
click at [731, 335] on div "6 - BUDDHAS-SISTER Closed Open Till Cash In Till $0.00 Till Report Ending Float…" at bounding box center [804, 252] width 496 height 268
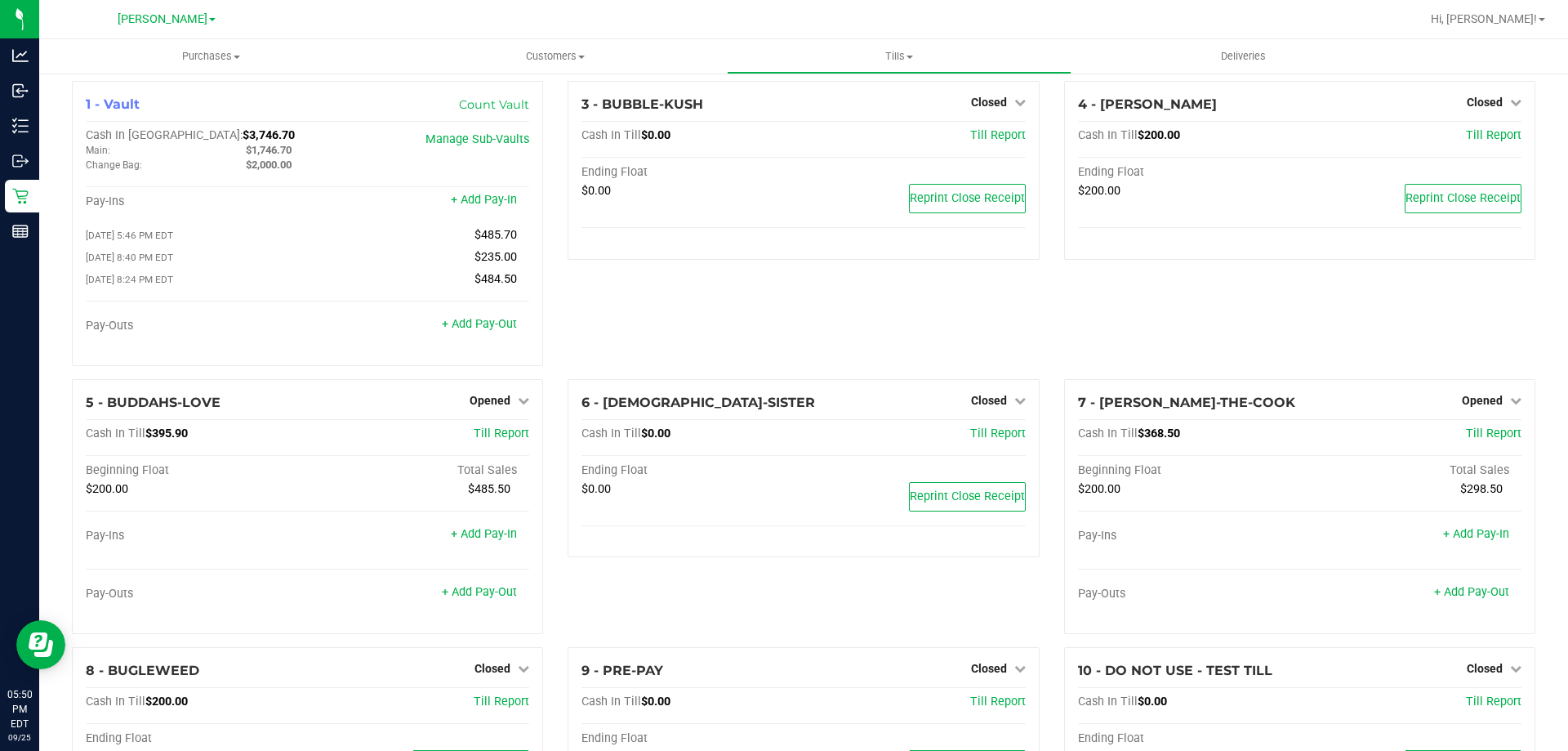
scroll to position [0, 0]
